Goal: Check status: Check status

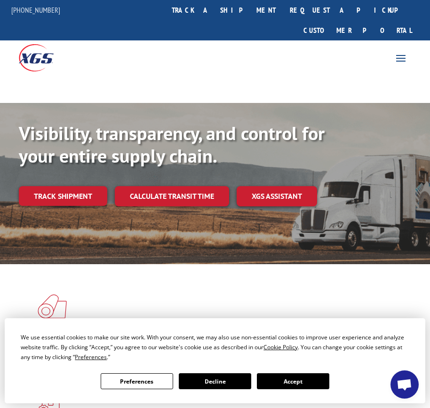
click at [104, 40] on div at bounding box center [107, 56] width 215 height 33
click at [79, 186] on link "Track shipment" at bounding box center [63, 196] width 88 height 20
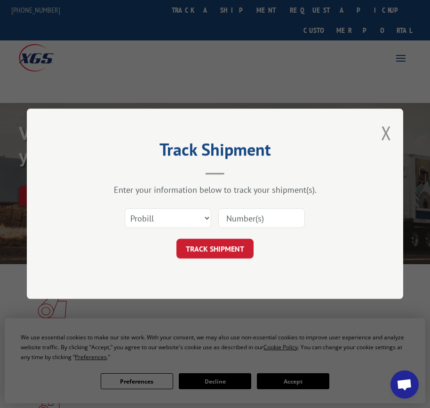
click at [256, 220] on input at bounding box center [261, 219] width 86 height 20
paste input "16945334"
type input "16945334"
click at [234, 249] on button "TRACK SHIPMENT" at bounding box center [214, 249] width 77 height 20
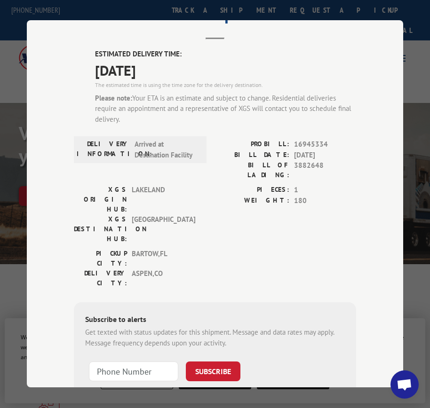
scroll to position [93, 0]
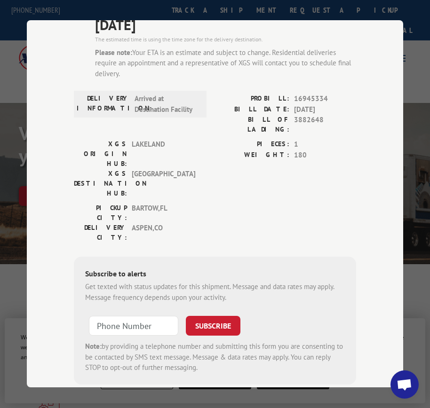
drag, startPoint x: 65, startPoint y: 184, endPoint x: 71, endPoint y: 179, distance: 7.7
click at [66, 181] on div "Track Shipment ESTIMATED DELIVERY TIME: [DATE] The estimated time is using the …" at bounding box center [215, 203] width 376 height 367
click at [127, 316] on input "+1 (___) ___-____" at bounding box center [133, 326] width 89 height 20
paste input "772) 971-3666"
type input "[PHONE_NUMBER]"
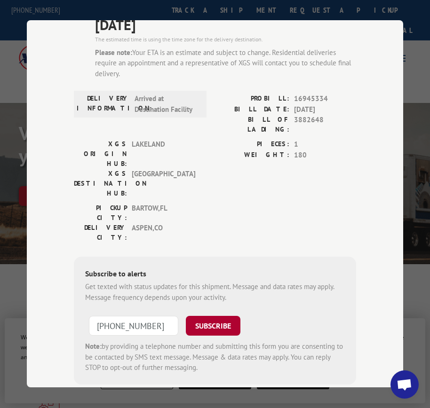
click at [217, 316] on button "SUBSCRIBE" at bounding box center [213, 326] width 55 height 20
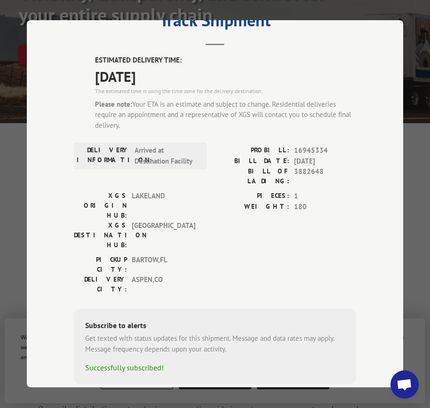
scroll to position [282, 0]
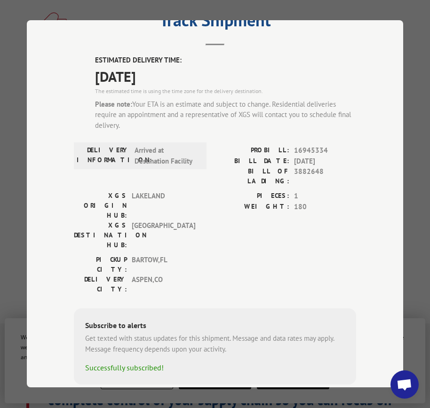
click at [404, 389] on span "Open chat" at bounding box center [404, 385] width 16 height 13
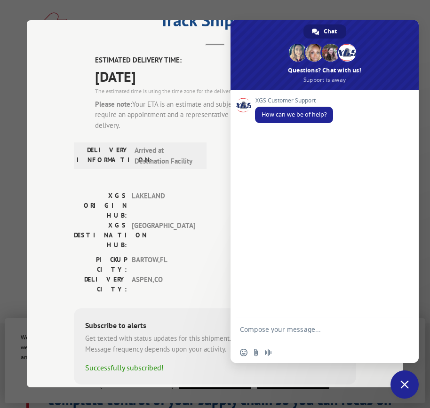
click at [314, 333] on textarea "Compose your message..." at bounding box center [314, 333] width 149 height 17
click at [316, 329] on textarea "Compose your message..." at bounding box center [314, 333] width 149 height 17
type textarea "what time it will deliver"
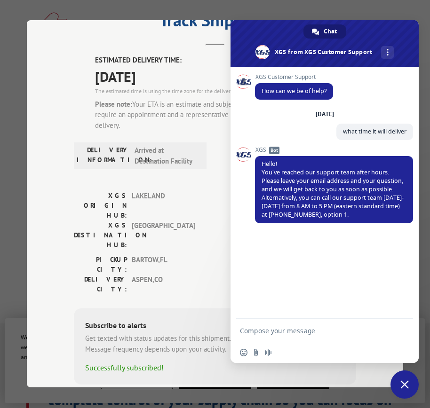
click at [86, 355] on div "Track Shipment ESTIMATED DELIVERY TIME: [DATE] The estimated time is using the …" at bounding box center [215, 203] width 376 height 367
click at [299, 325] on form at bounding box center [314, 331] width 149 height 25
click at [317, 328] on textarea "Compose your message..." at bounding box center [314, 331] width 149 height 8
paste textarea "[PERSON_NAME][EMAIL_ADDRESS][DOMAIN_NAME]"
type textarea "[PERSON_NAME][EMAIL_ADDRESS][DOMAIN_NAME]"
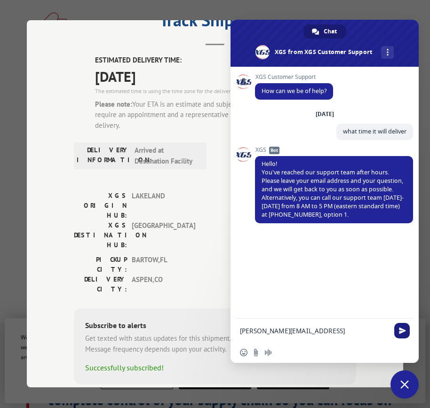
click at [399, 331] on span "Send" at bounding box center [402, 330] width 7 height 7
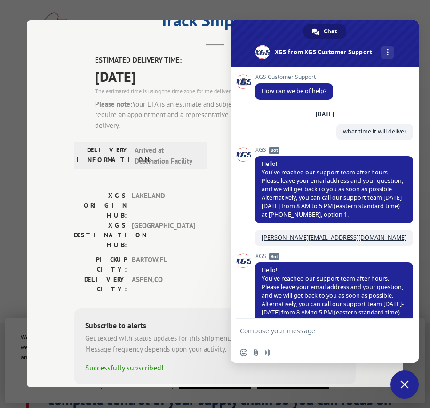
scroll to position [22, 0]
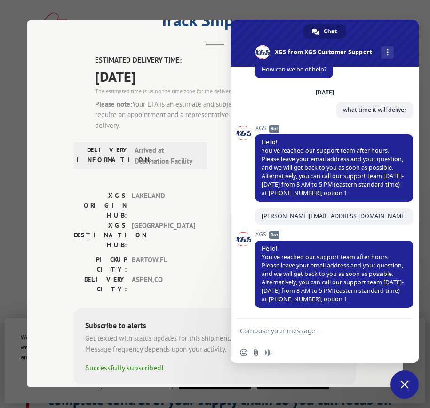
click at [110, 345] on div "ESTIMATED DELIVERY TIME: [DATE] The estimated time is using the time zone for t…" at bounding box center [215, 232] width 282 height 355
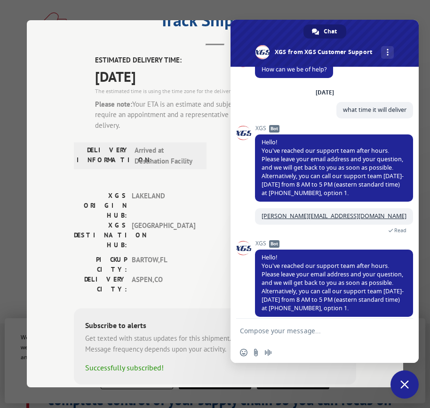
drag, startPoint x: 71, startPoint y: 39, endPoint x: 81, endPoint y: 11, distance: 29.9
click at [74, 39] on header "Track Shipment" at bounding box center [215, 30] width 282 height 32
